Goal: Task Accomplishment & Management: Use online tool/utility

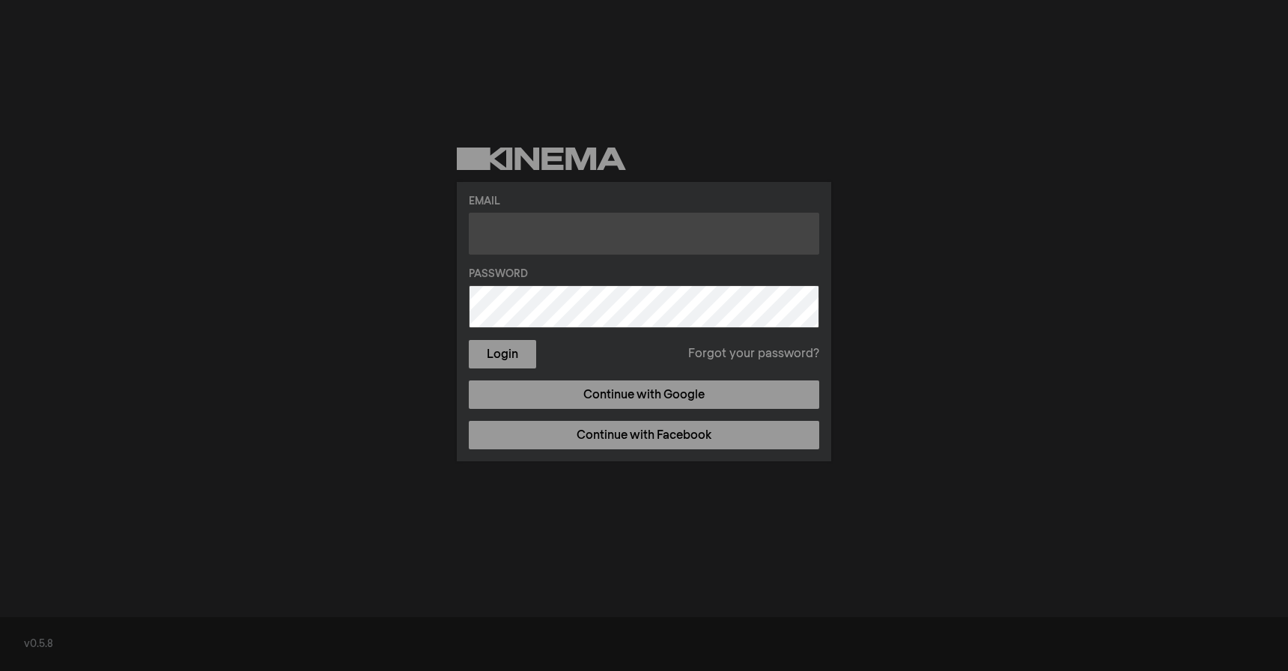
click at [528, 235] on input "text" at bounding box center [644, 234] width 350 height 42
paste input "[EMAIL_ADDRESS][DOMAIN_NAME]"
type input "[EMAIL_ADDRESS][DOMAIN_NAME]"
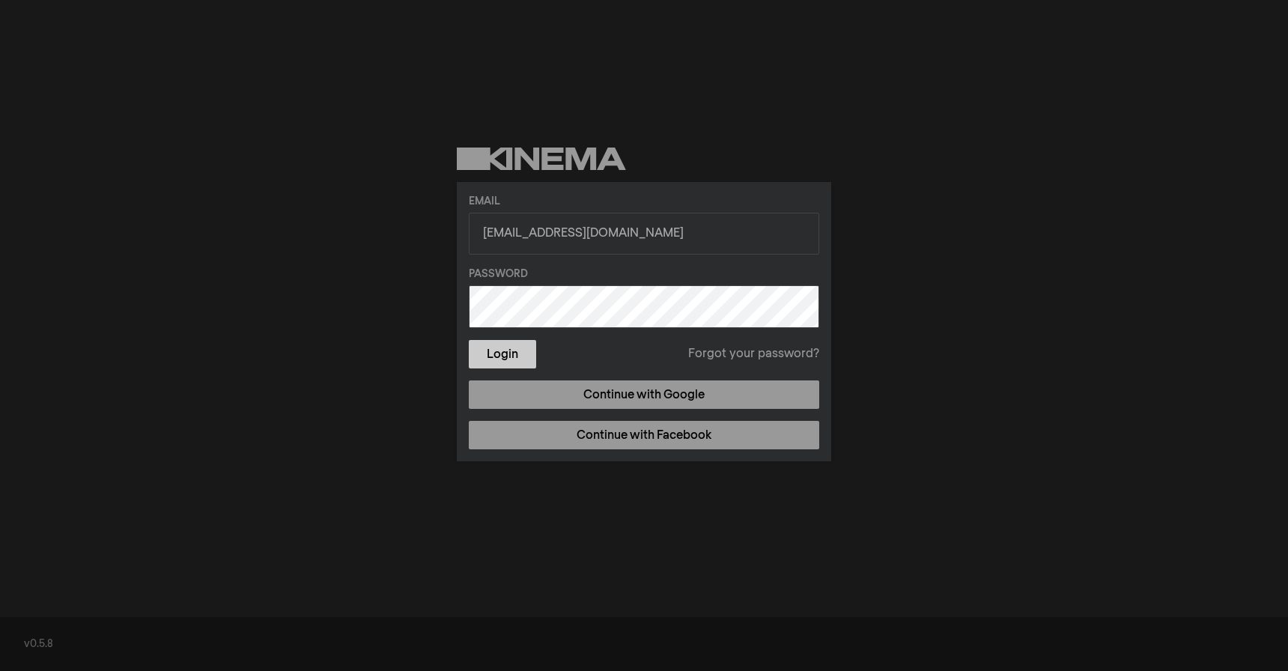
click at [504, 351] on button "Login" at bounding box center [502, 354] width 67 height 28
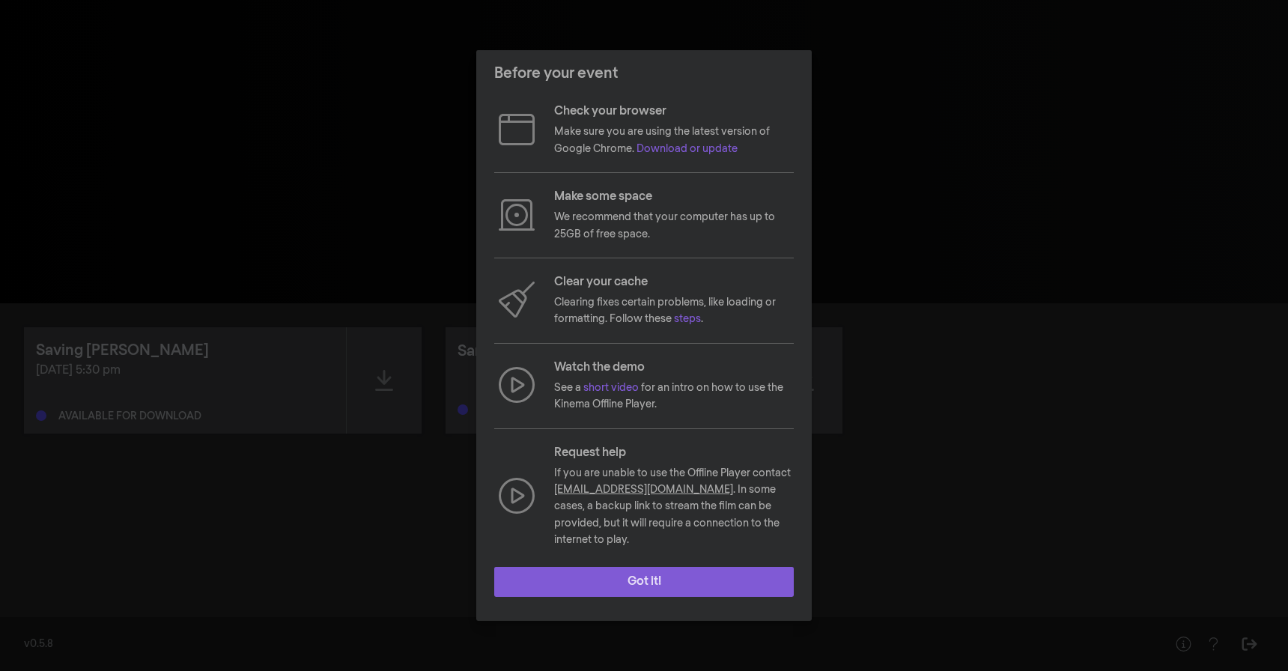
click at [605, 570] on button "Got it!" at bounding box center [643, 582] width 299 height 30
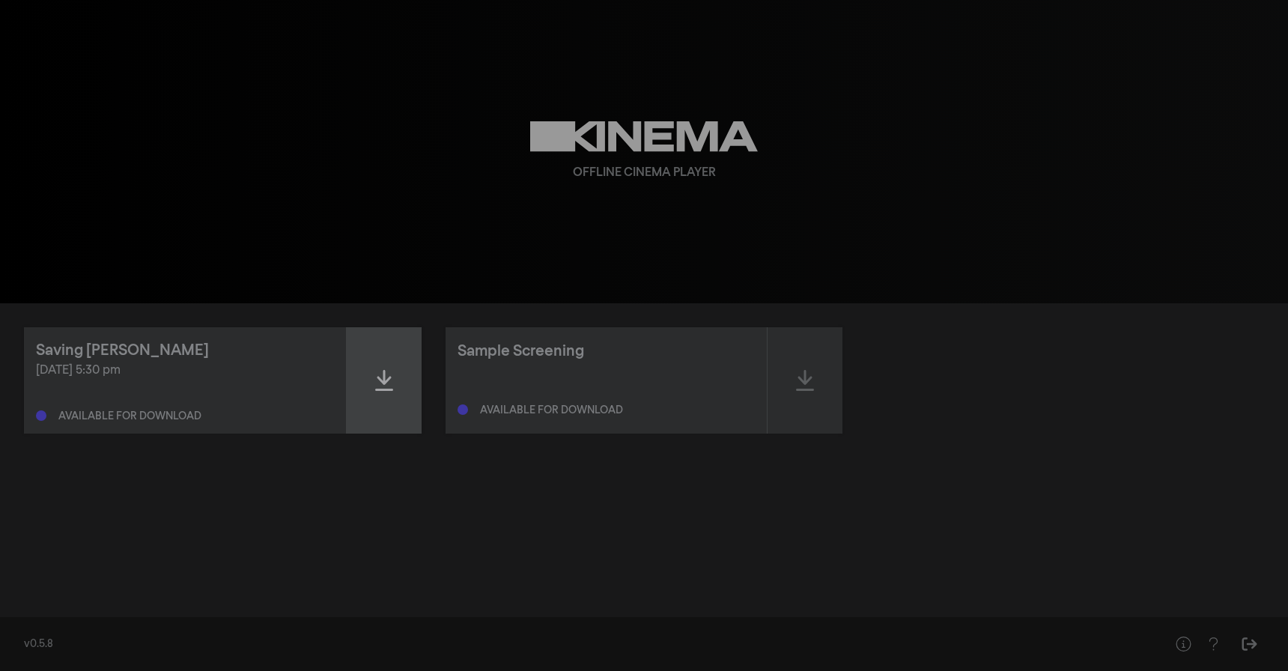
click at [375, 377] on icon at bounding box center [384, 380] width 18 height 24
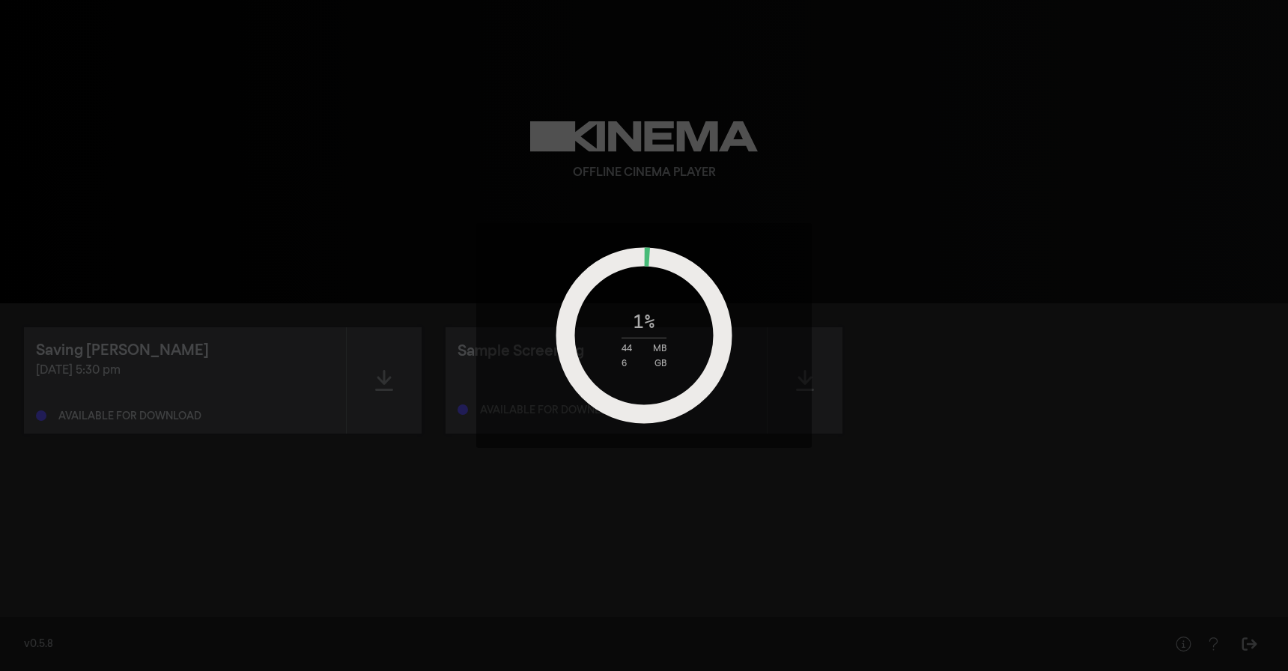
click at [671, 310] on div "1 % 44 MB 6 GB" at bounding box center [643, 335] width 187 height 65
click at [617, 350] on div "46 MB" at bounding box center [643, 345] width 187 height 16
click at [630, 363] on div "6 GB" at bounding box center [643, 363] width 45 height 9
click at [645, 321] on div "1 % 51 MB 6 GB" at bounding box center [643, 335] width 187 height 65
